Goal: Information Seeking & Learning: Learn about a topic

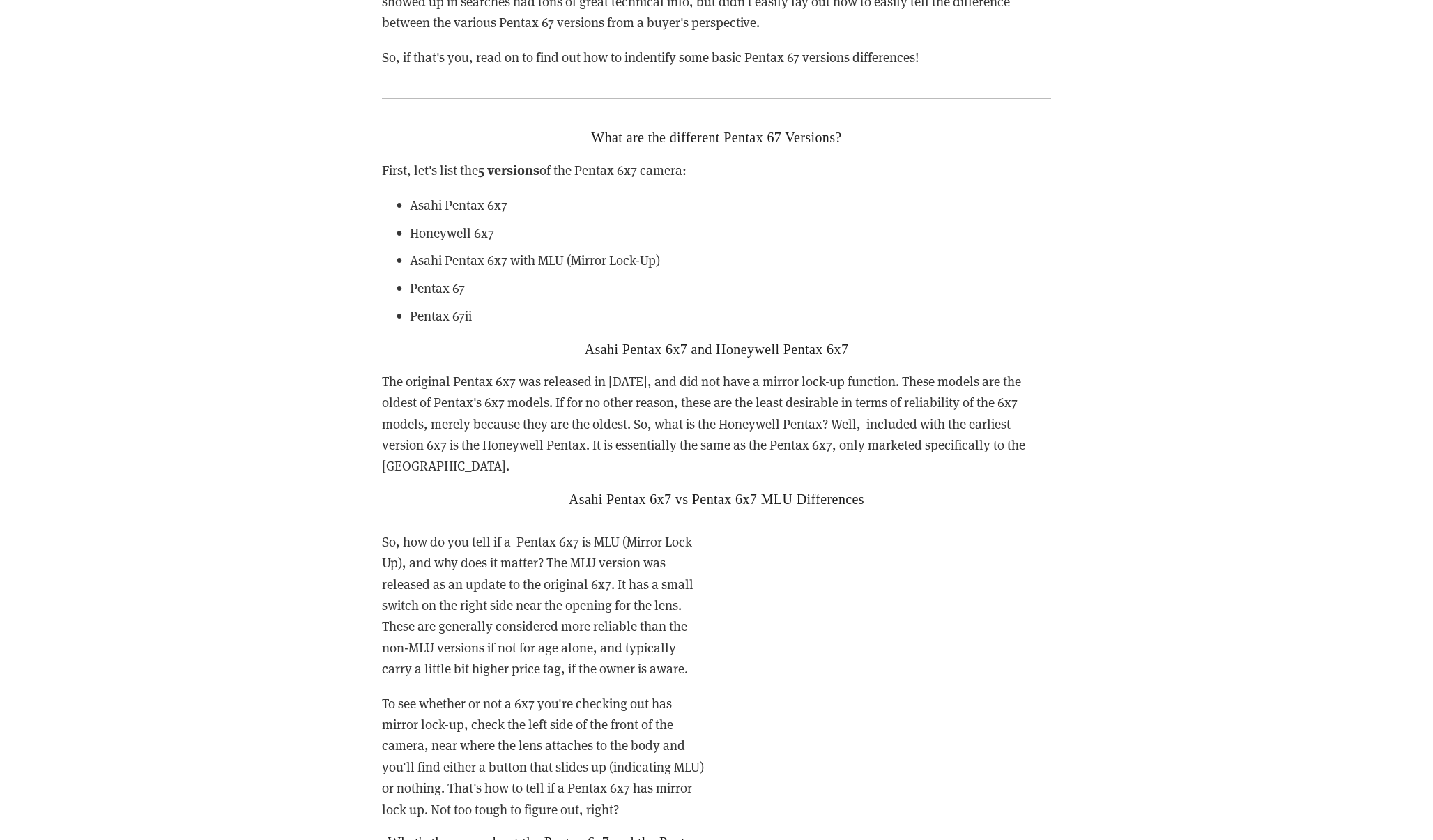
scroll to position [2201, 0]
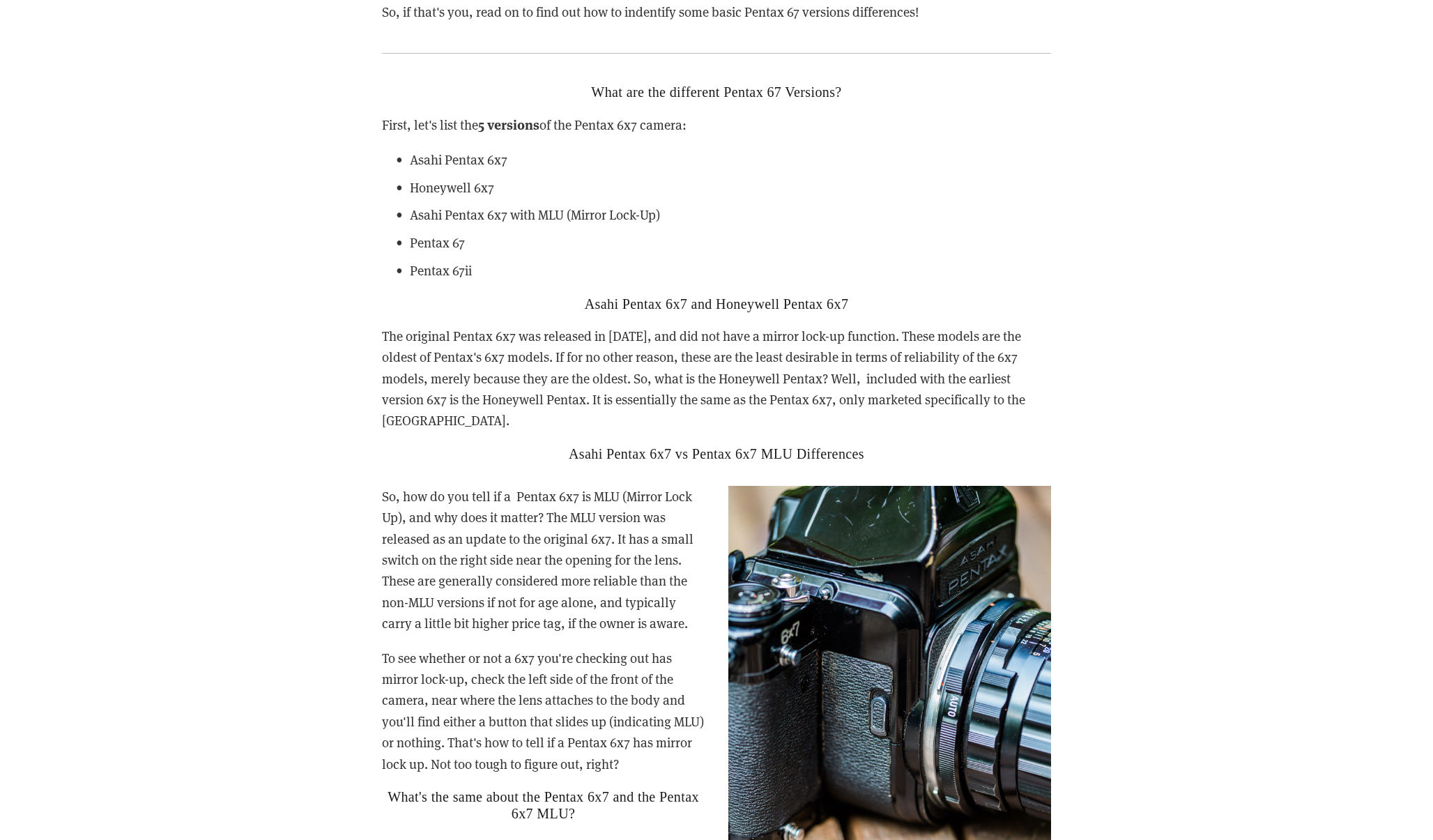
click at [462, 149] on p "Asahi Pentax 6x7" at bounding box center [730, 160] width 641 height 21
click at [436, 152] on p "Asahi Pentax 6x7" at bounding box center [730, 160] width 641 height 21
drag, startPoint x: 436, startPoint y: 152, endPoint x: 567, endPoint y: 149, distance: 131.0
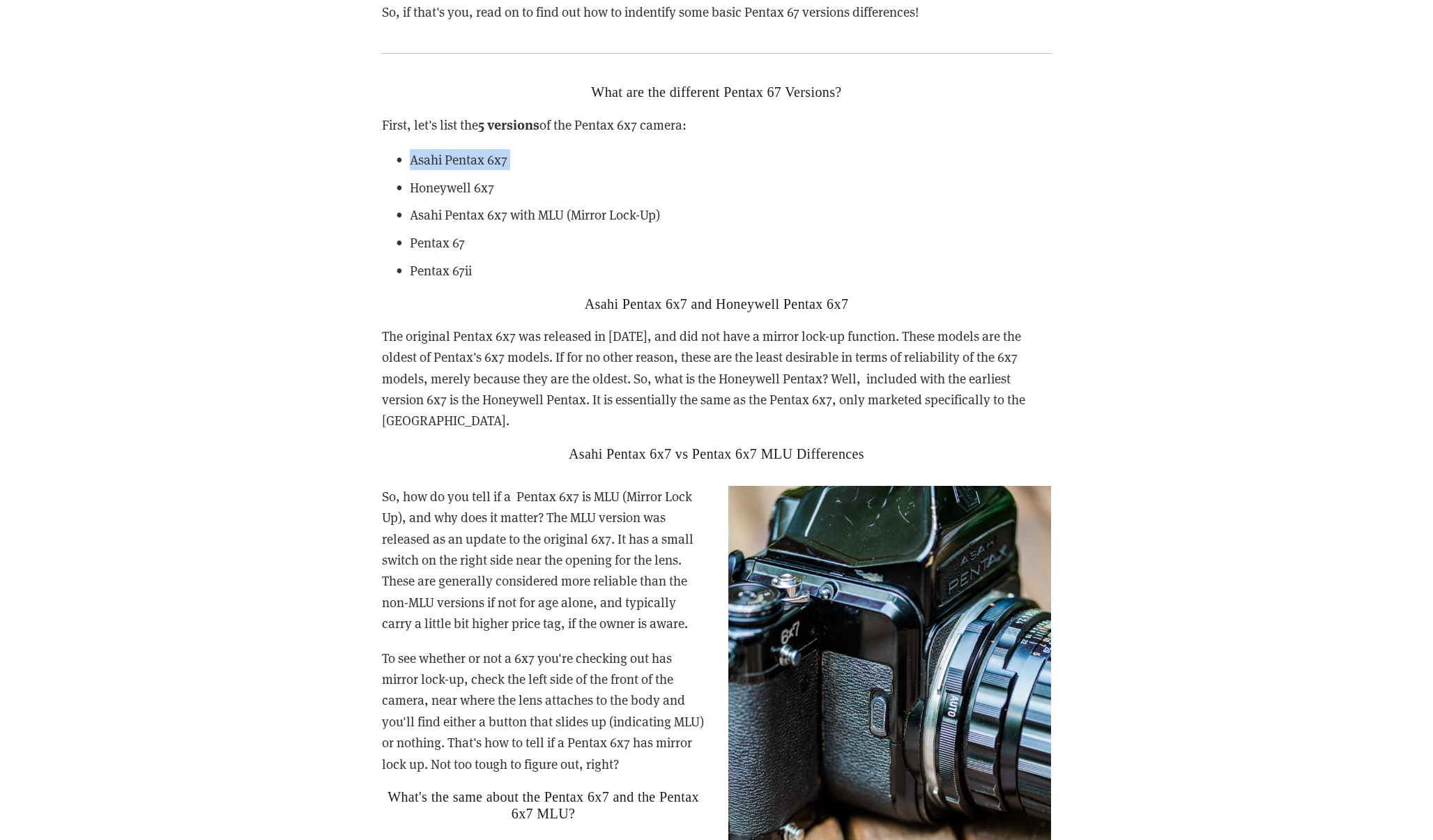
click at [567, 149] on p "Asahi Pentax 6x7" at bounding box center [730, 160] width 641 height 21
drag, startPoint x: 425, startPoint y: 206, endPoint x: 481, endPoint y: 206, distance: 56.0
click at [481, 206] on p "Asahi Pentax 6x7 with MLU (Mirror Lock-Up)" at bounding box center [730, 214] width 641 height 21
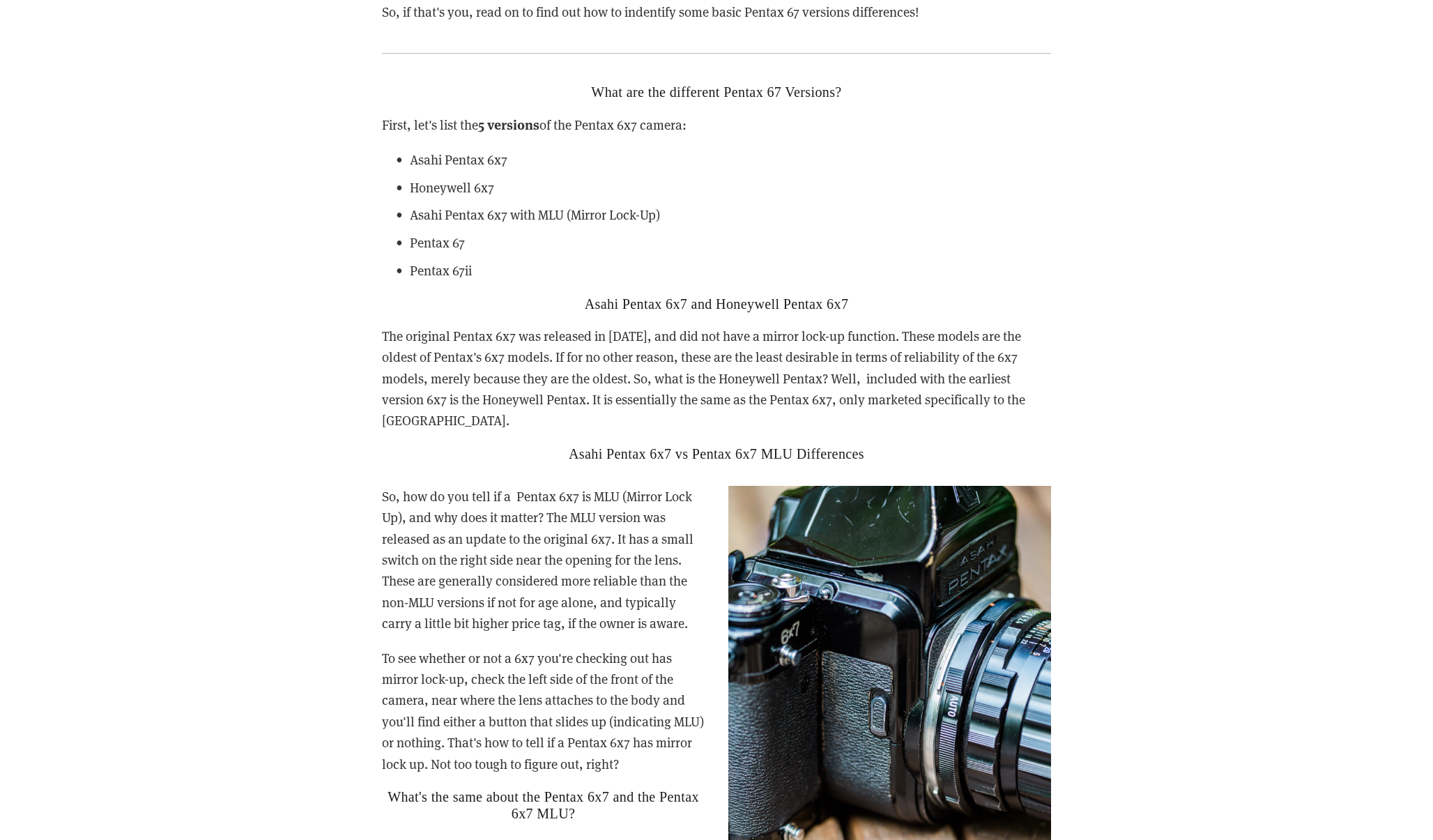
click at [421, 242] on p "Pentax 67" at bounding box center [730, 243] width 641 height 21
click at [443, 246] on p "Pentax 67" at bounding box center [730, 243] width 641 height 21
click at [447, 260] on p "Pentax 67ii" at bounding box center [730, 271] width 641 height 21
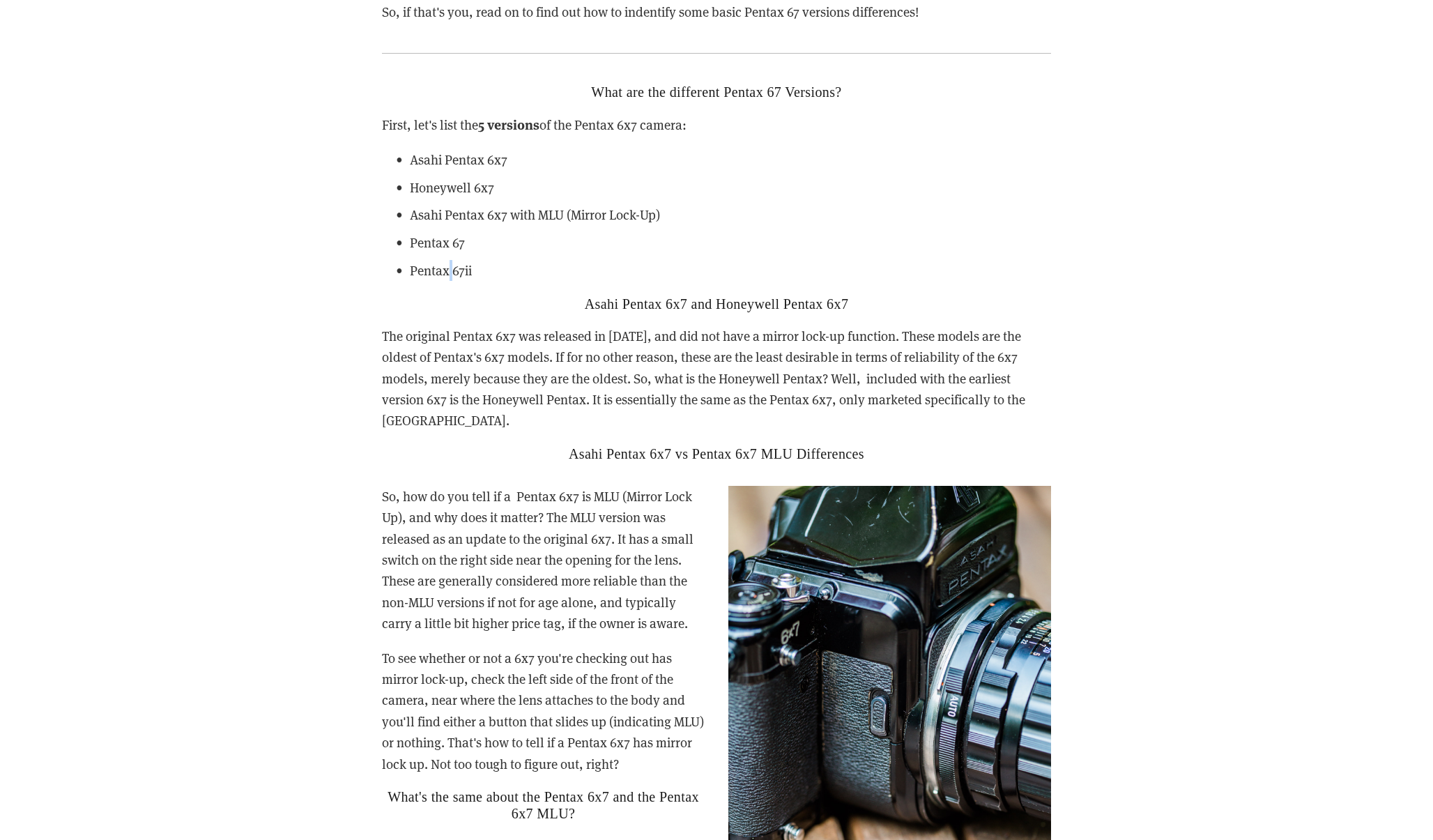
click at [447, 260] on p "Pentax 67ii" at bounding box center [730, 271] width 641 height 21
click at [517, 314] on div "What are the different Pentax 67 Versions? First, let's list the 5 versions of …" at bounding box center [716, 272] width 669 height 378
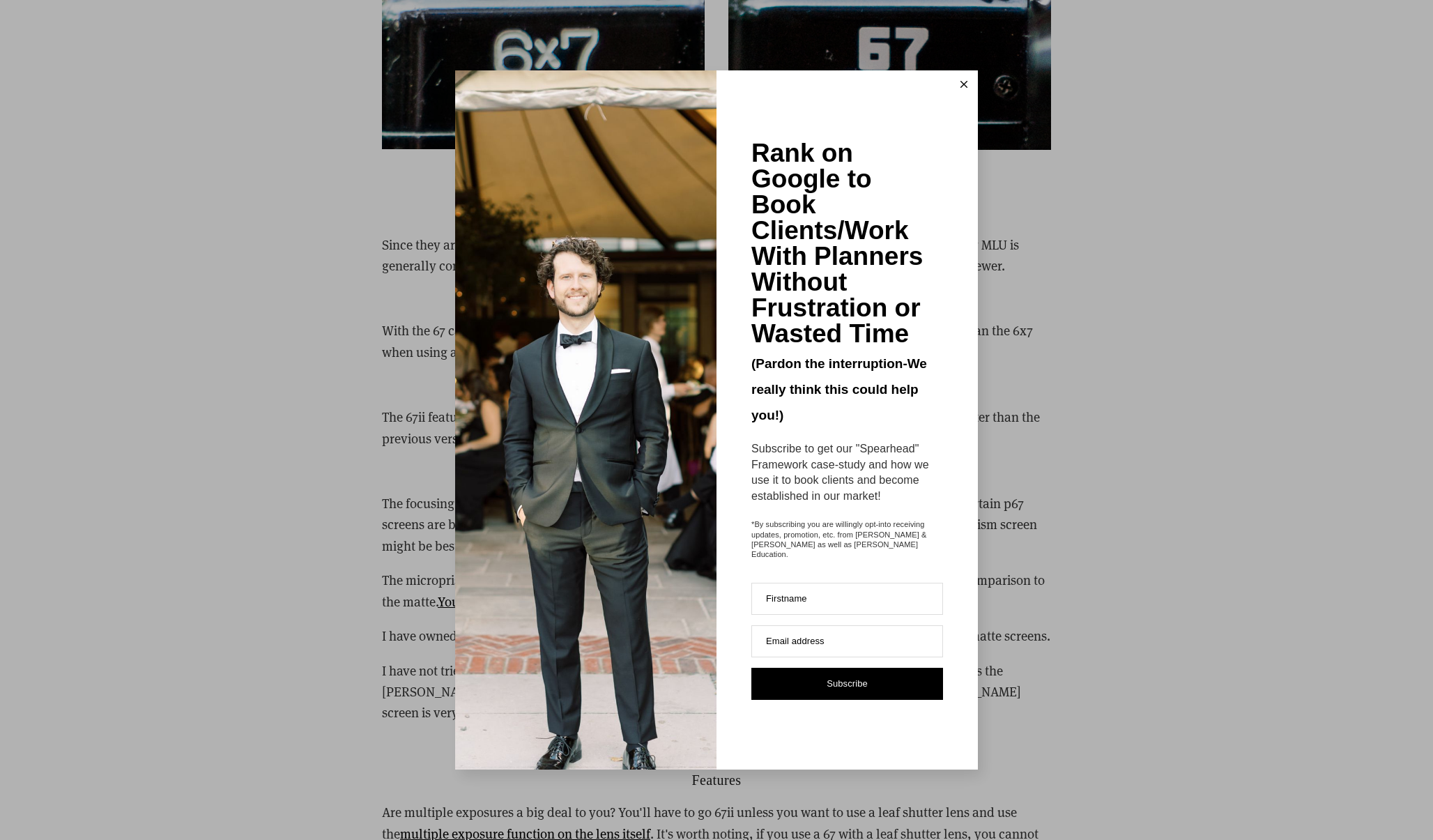
scroll to position [3742, 0]
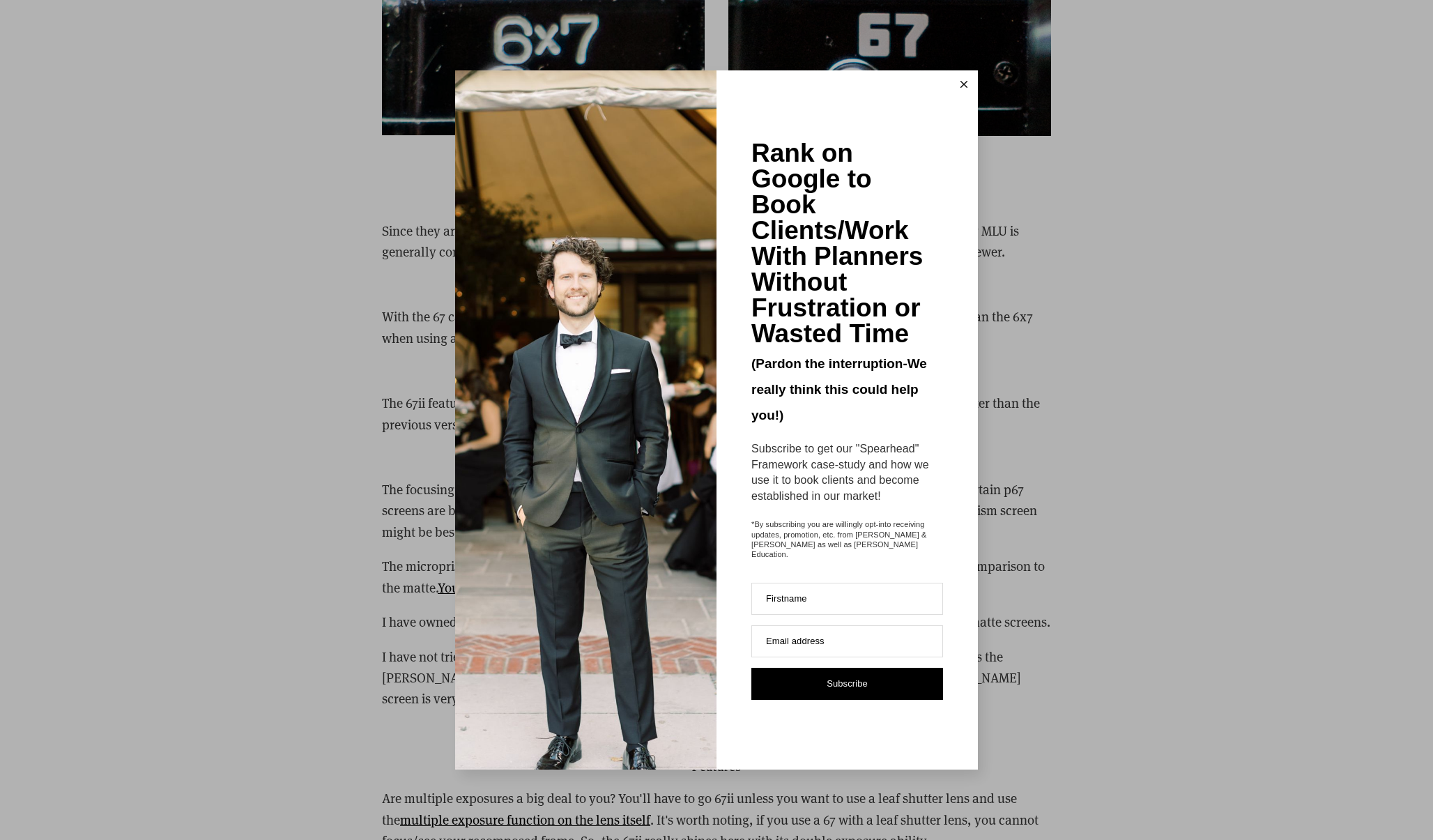
click at [962, 88] on line at bounding box center [964, 84] width 6 height 6
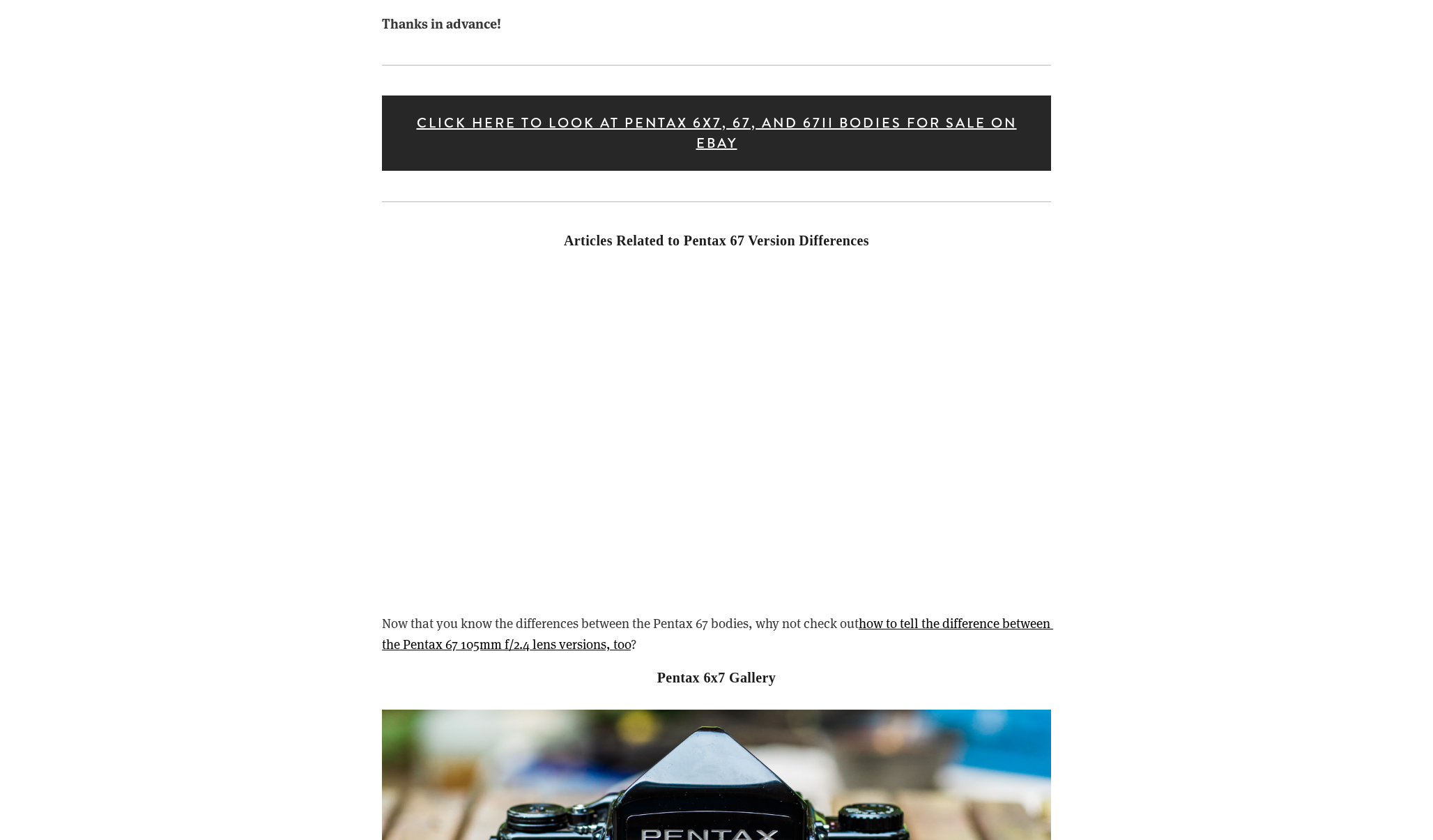
scroll to position [6565, 0]
